Goal: Download file/media

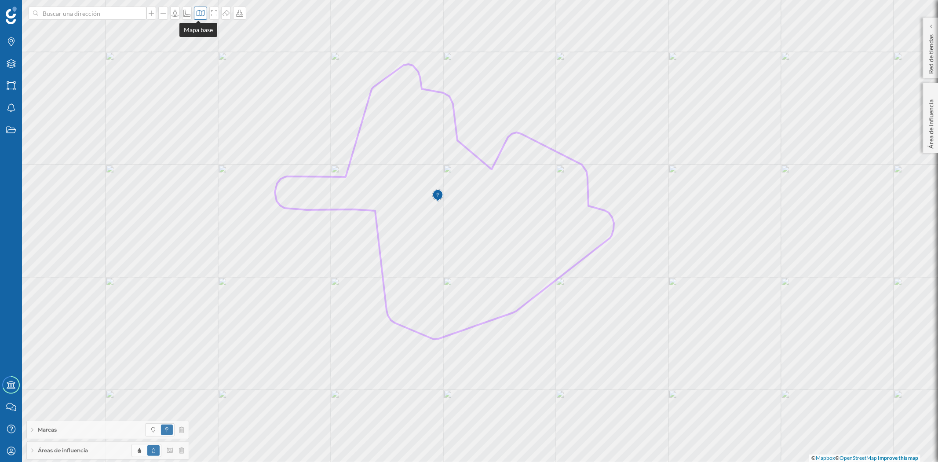
click at [197, 16] on icon at bounding box center [200, 13] width 9 height 7
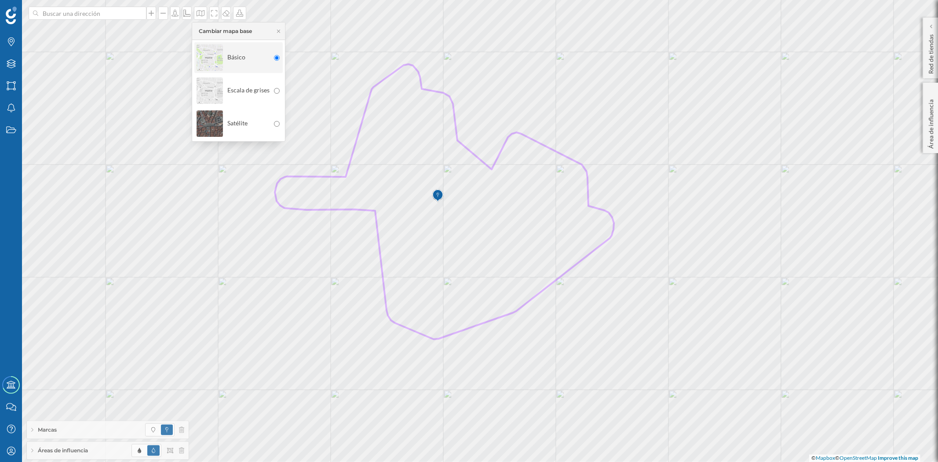
click at [208, 62] on img at bounding box center [210, 57] width 26 height 31
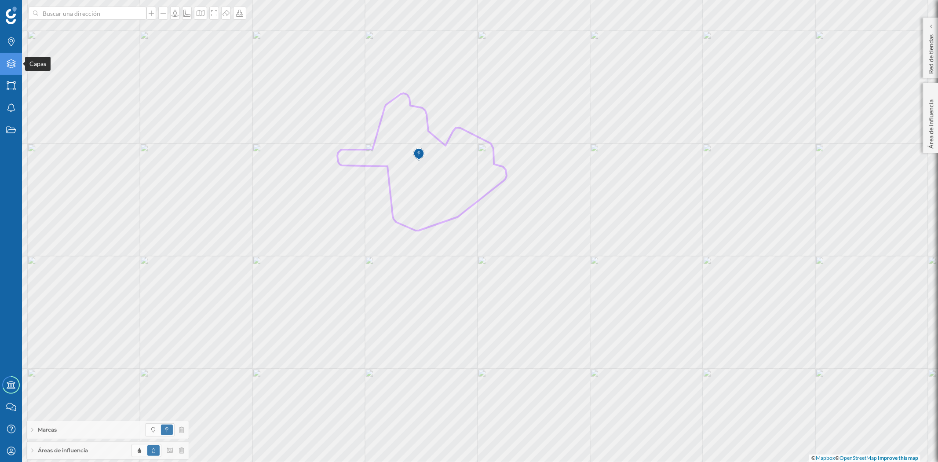
click at [12, 62] on icon "Capas" at bounding box center [11, 63] width 11 height 9
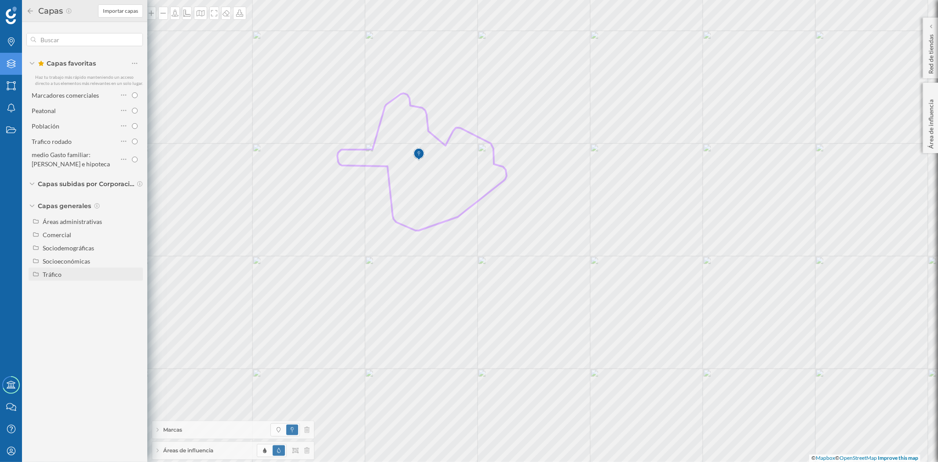
click at [67, 276] on div "Tráfico" at bounding box center [91, 274] width 97 height 9
click at [135, 299] on input "Peatonal" at bounding box center [137, 301] width 6 height 6
radio input "true"
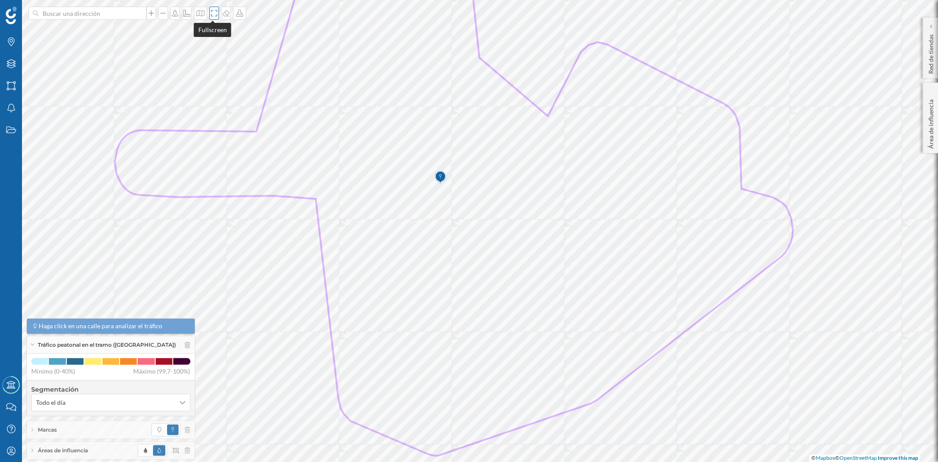
click at [213, 12] on icon at bounding box center [214, 13] width 9 height 7
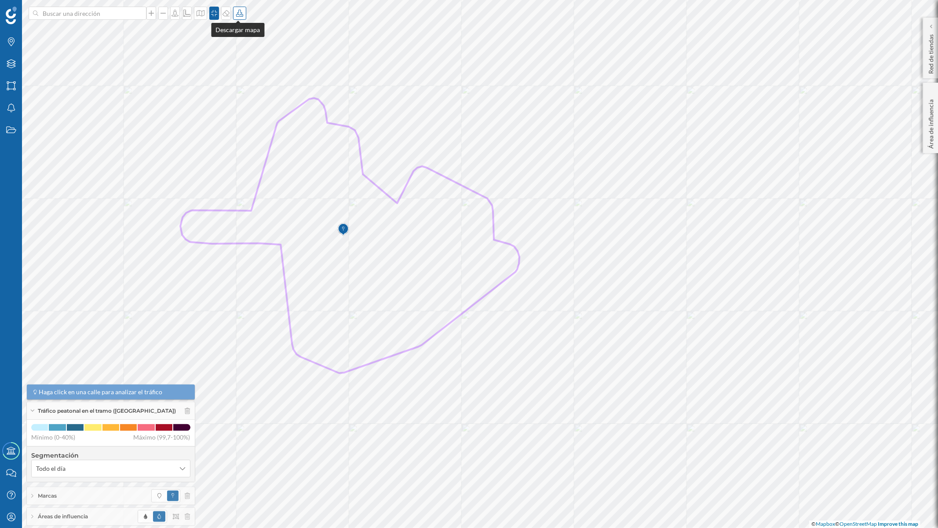
click at [237, 11] on icon at bounding box center [239, 13] width 9 height 7
click at [249, 62] on div "Descargar sin leyenda" at bounding box center [267, 64] width 62 height 9
click at [185, 409] on icon at bounding box center [187, 411] width 5 height 6
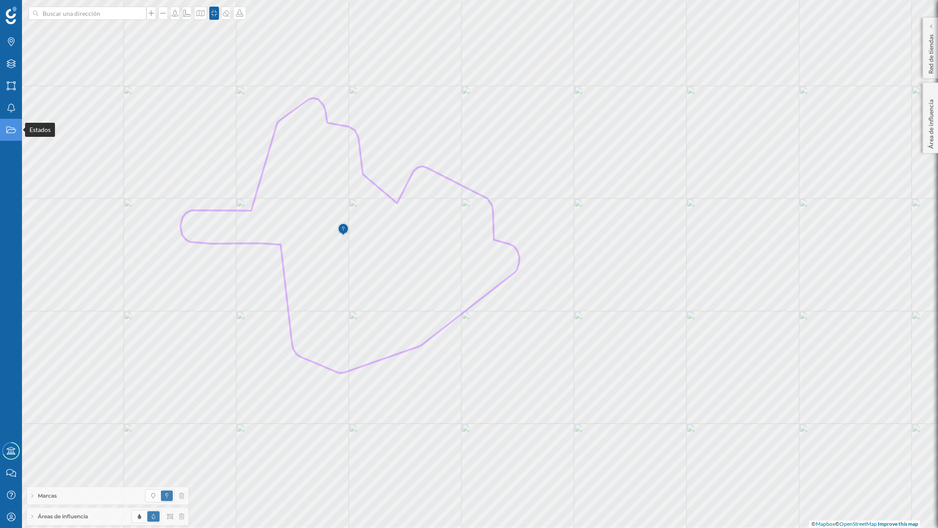
click at [15, 136] on div "Estados" at bounding box center [11, 130] width 22 height 22
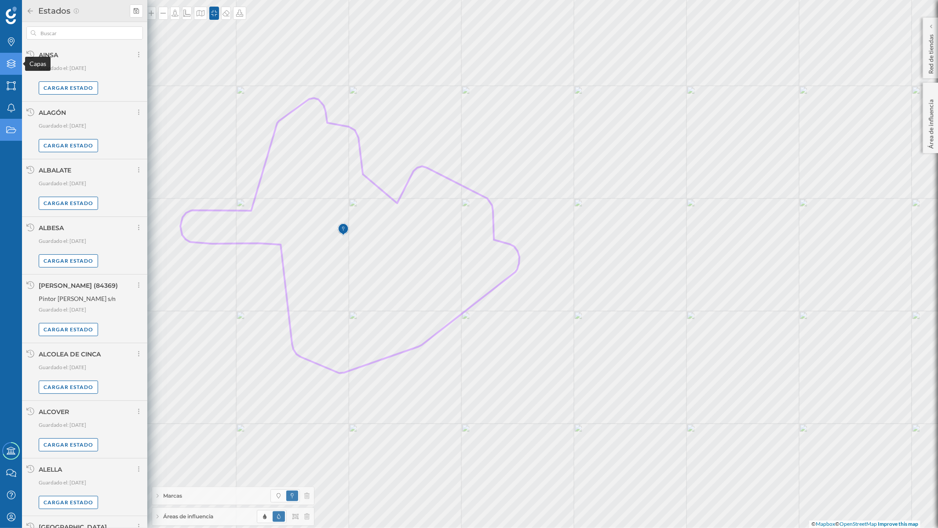
click at [9, 63] on icon at bounding box center [11, 63] width 9 height 9
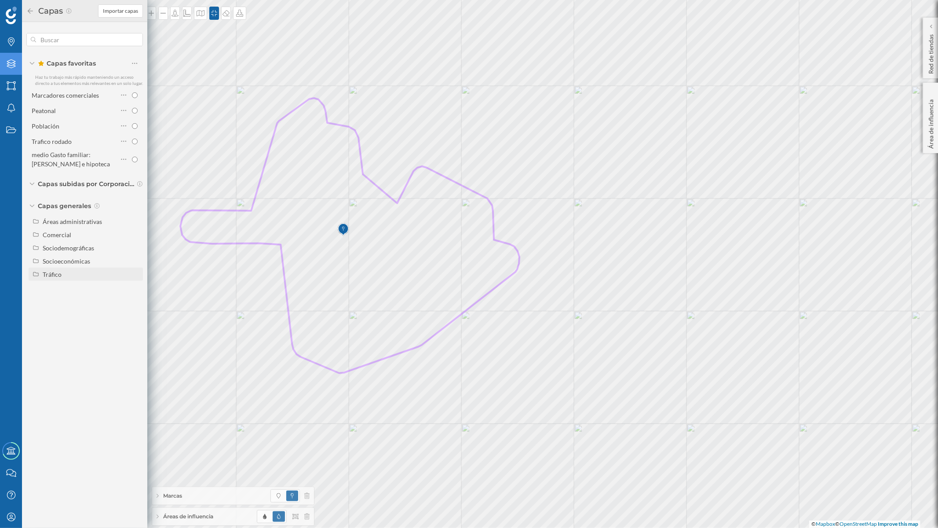
click at [59, 276] on div "Tráfico" at bounding box center [52, 273] width 19 height 7
click at [137, 285] on input "Tráfico rodado" at bounding box center [137, 288] width 6 height 6
radio input "true"
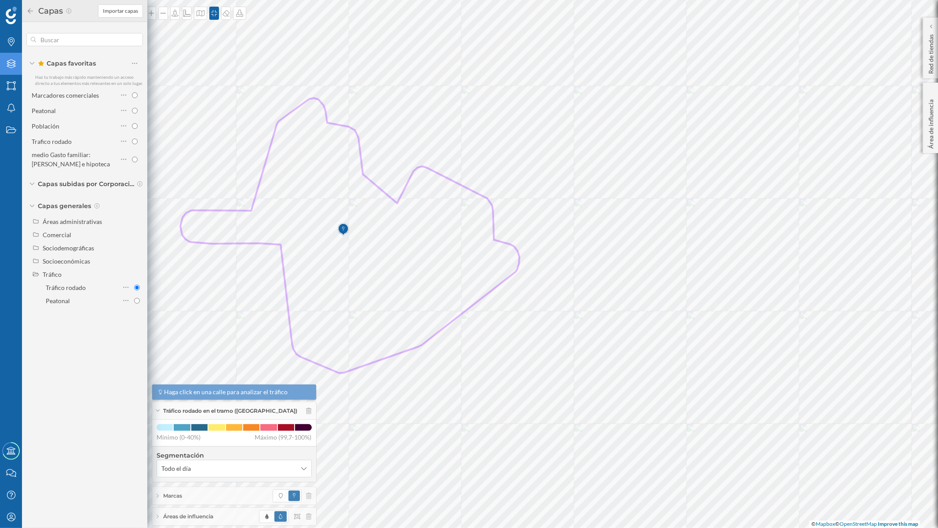
click at [31, 11] on icon at bounding box center [30, 10] width 5 height 5
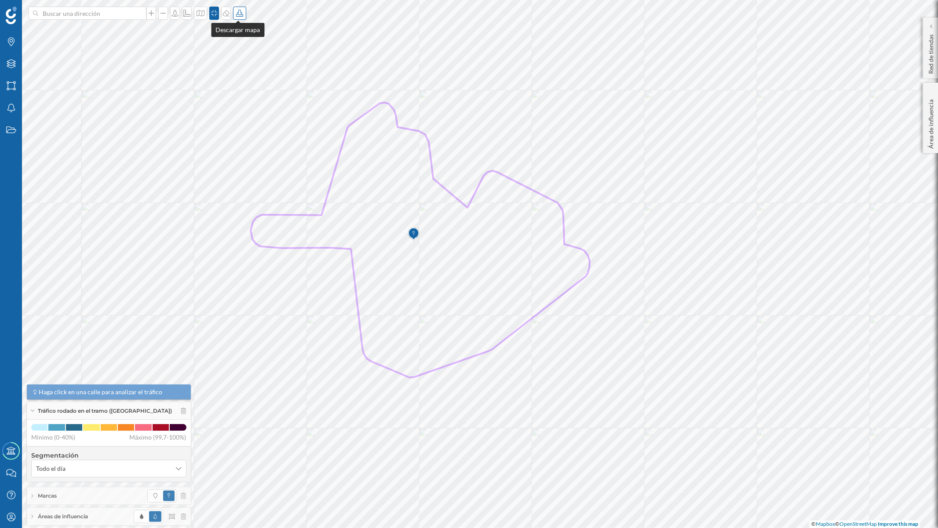
click at [238, 18] on div at bounding box center [239, 13] width 13 height 13
click at [270, 67] on div "Descargar sin leyenda" at bounding box center [267, 64] width 62 height 9
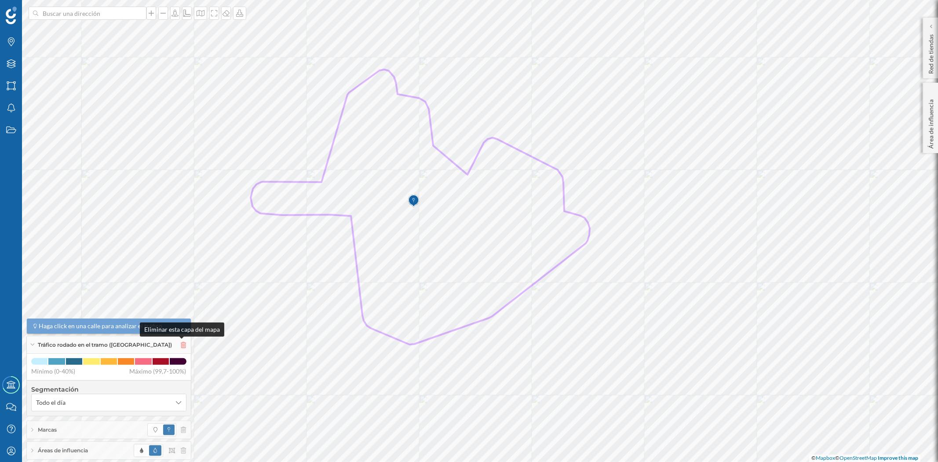
click at [182, 343] on icon at bounding box center [183, 345] width 5 height 6
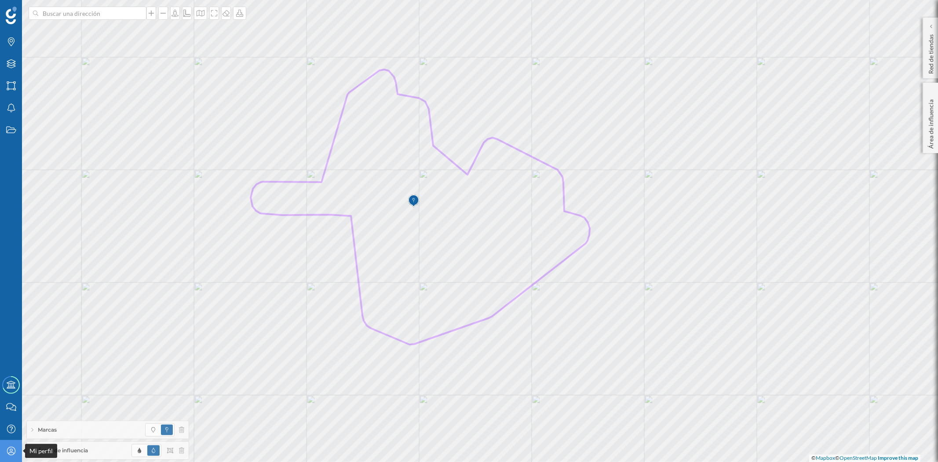
click at [15, 446] on icon "Mi perfil" at bounding box center [11, 450] width 11 height 9
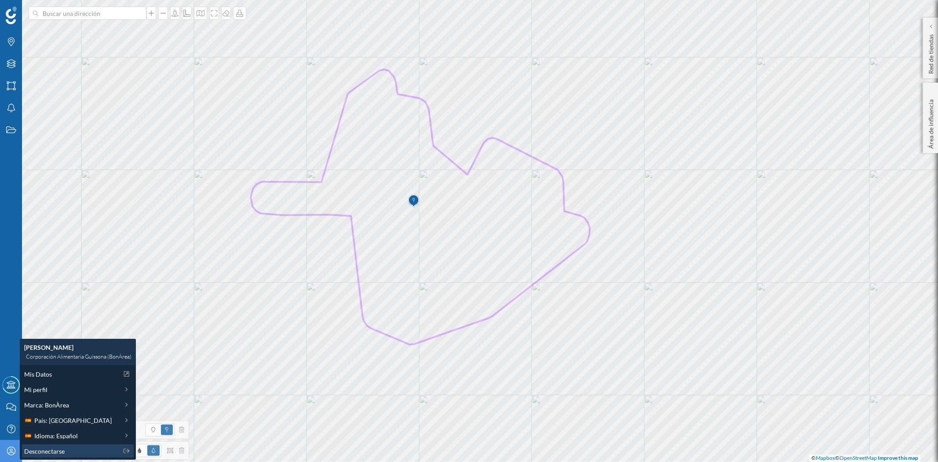
click at [32, 446] on span "Desconectarse" at bounding box center [44, 450] width 40 height 9
